Goal: Navigation & Orientation: Locate item on page

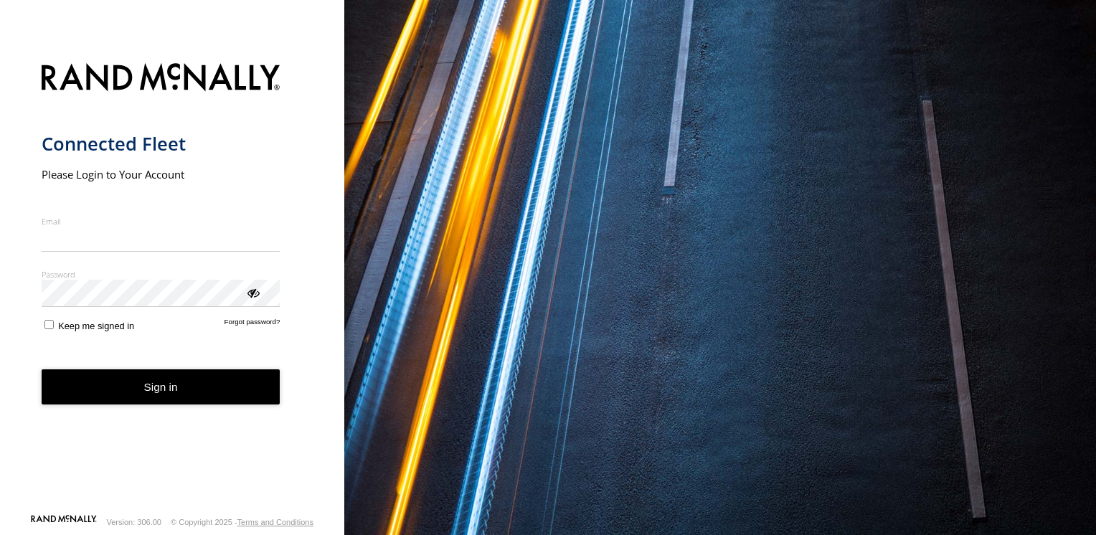
type input "**********"
click at [164, 400] on button "Sign in" at bounding box center [161, 387] width 239 height 35
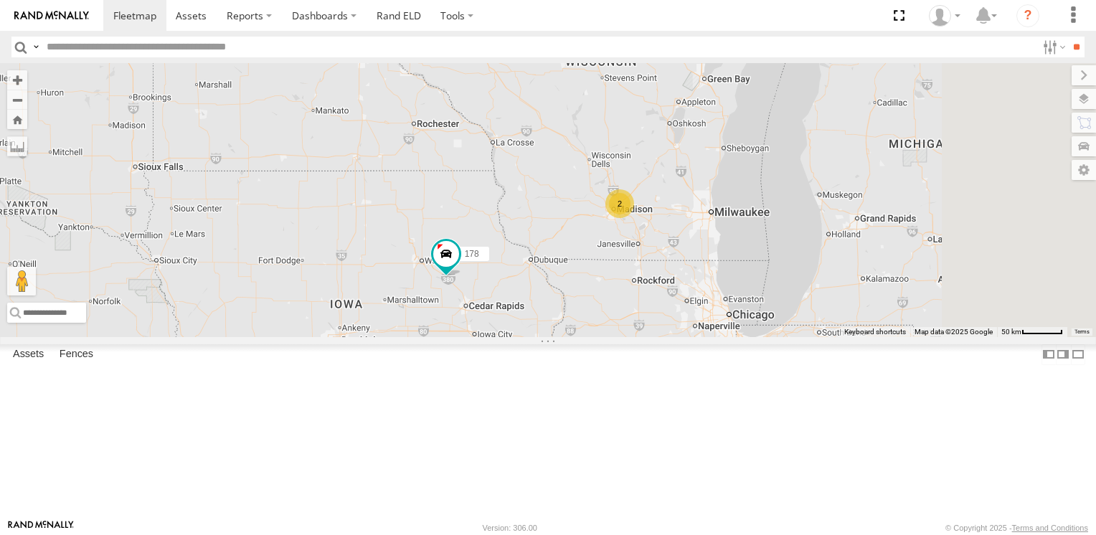
drag, startPoint x: 730, startPoint y: 129, endPoint x: 484, endPoint y: 123, distance: 246.2
click at [484, 123] on div "194 96 92 164 178 210 170 94 200 120 10 116 112 134 2" at bounding box center [548, 199] width 1096 height 273
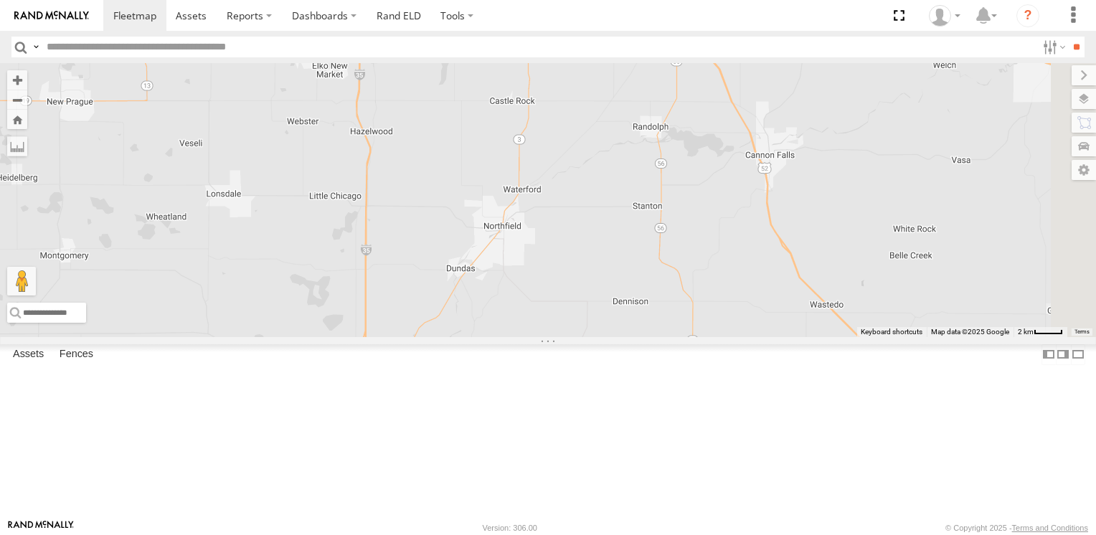
drag, startPoint x: 761, startPoint y: 179, endPoint x: 310, endPoint y: 216, distance: 452.2
click at [310, 216] on main "← Move left → Move right ↑ Move up ↓ Move down + Zoom in - Zoom out Home Jump l…" at bounding box center [548, 291] width 1096 height 456
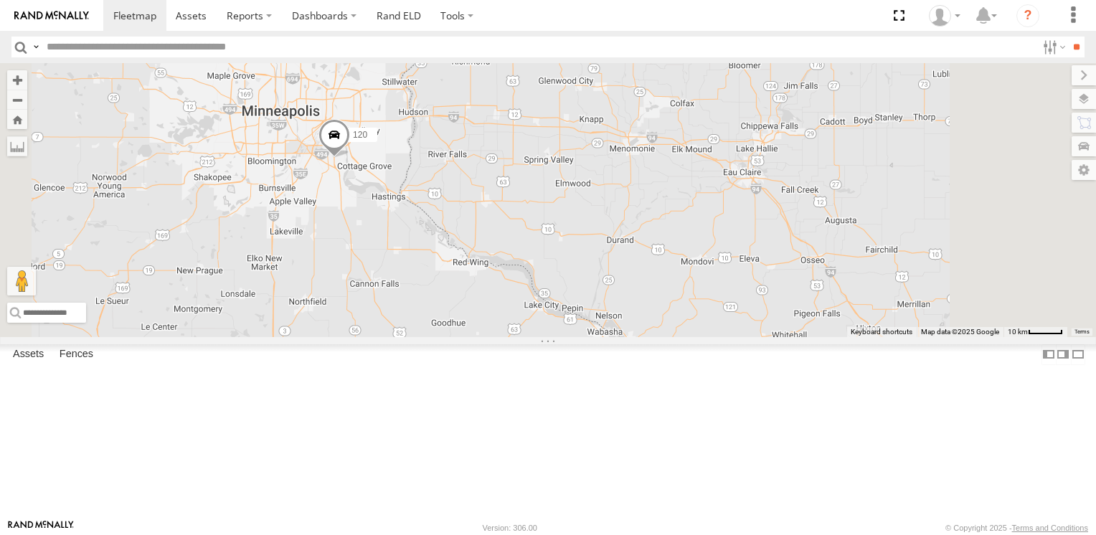
drag, startPoint x: 615, startPoint y: 210, endPoint x: 643, endPoint y: 400, distance: 191.5
click at [643, 337] on div "194 96 92 164 178 210 170 94 200 120 10 116 112 134 220" at bounding box center [548, 199] width 1096 height 273
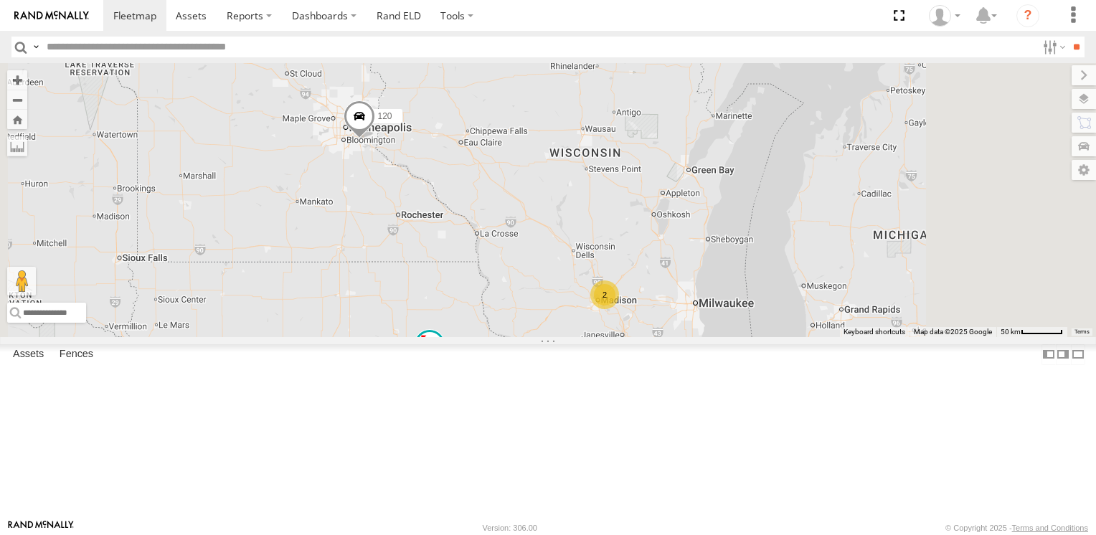
drag, startPoint x: 652, startPoint y: 370, endPoint x: 651, endPoint y: 291, distance: 78.2
click at [651, 291] on div "194 96 92 164 178 210 170 94 200 120 10 116 112 134 2" at bounding box center [548, 199] width 1096 height 273
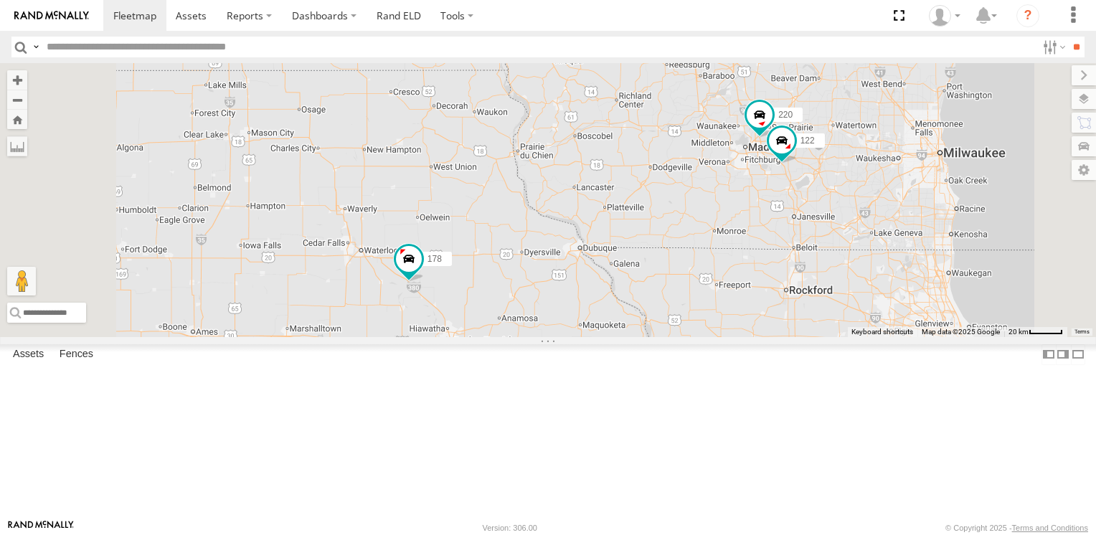
drag, startPoint x: 624, startPoint y: 459, endPoint x: 593, endPoint y: 312, distance: 150.4
click at [593, 312] on div "194 96 92 164 178 210 170 94 200 120 10 116 112 134 220 122" at bounding box center [548, 199] width 1096 height 273
